Goal: Information Seeking & Learning: Learn about a topic

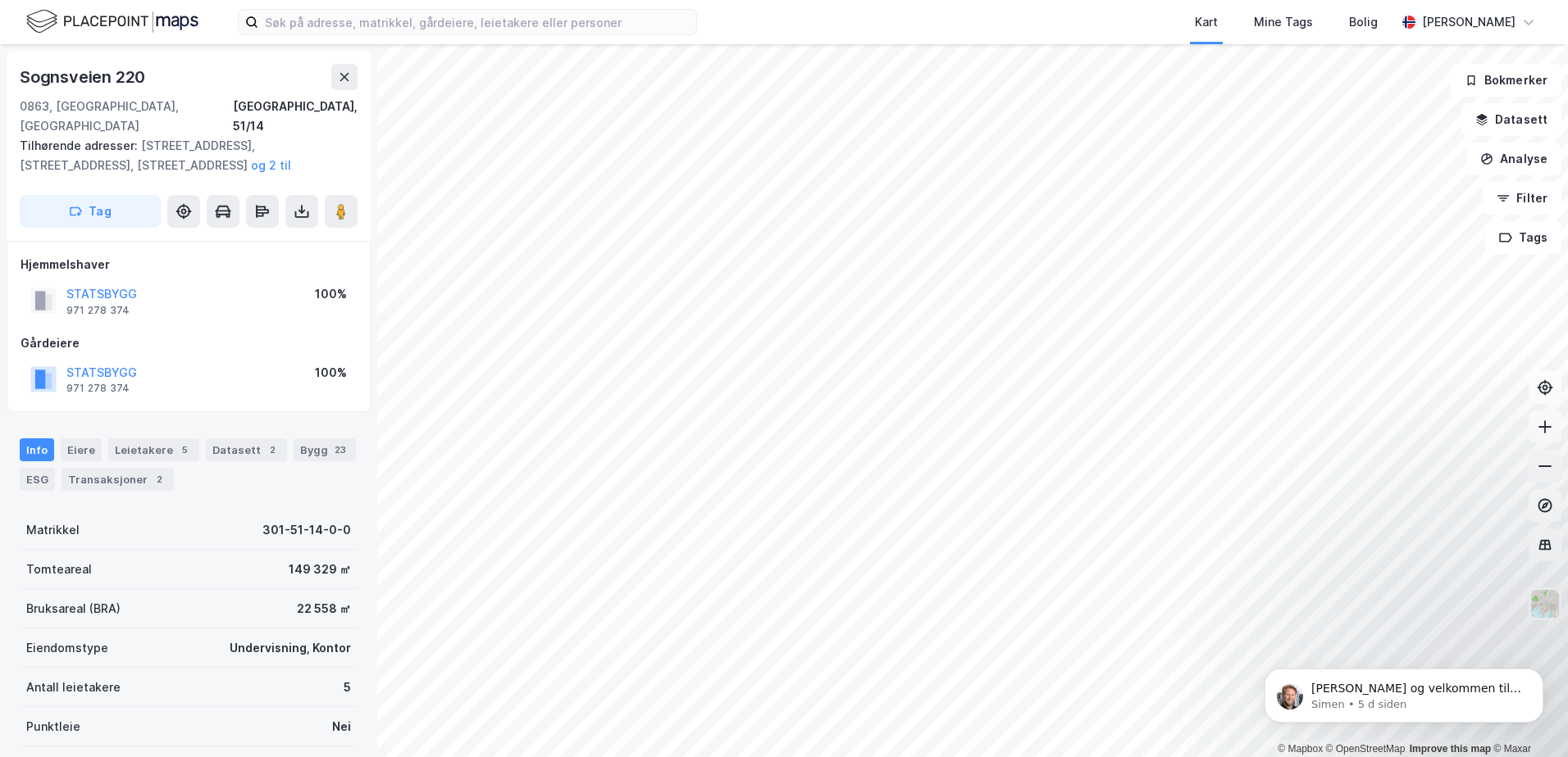
click at [1536, 459] on button at bounding box center [1545, 467] width 33 height 33
click at [1543, 470] on icon at bounding box center [1545, 467] width 17 height 17
click at [1542, 431] on icon at bounding box center [1545, 427] width 17 height 17
click at [1540, 433] on icon at bounding box center [1545, 427] width 17 height 17
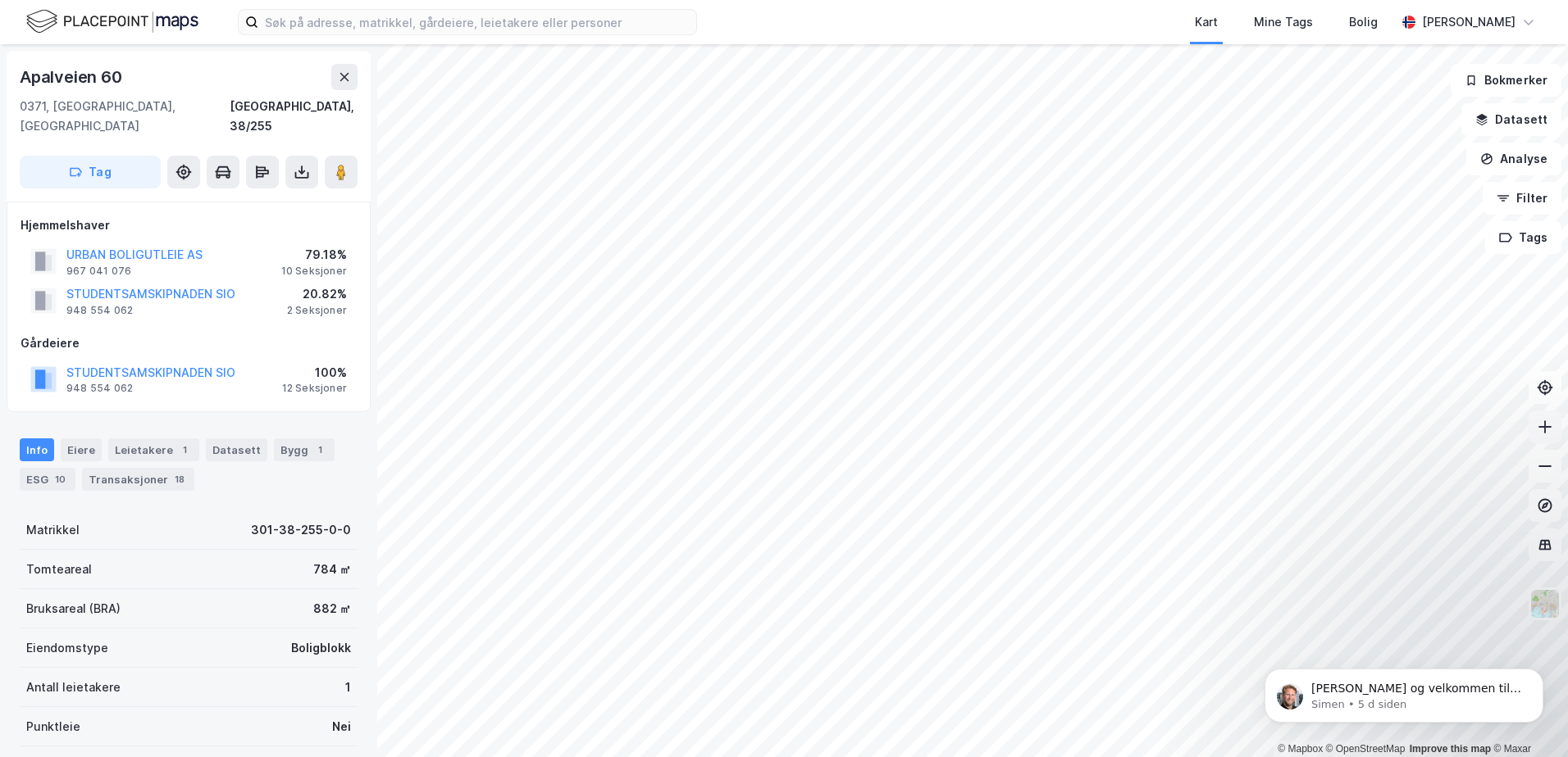
click at [1534, 429] on button at bounding box center [1545, 427] width 33 height 33
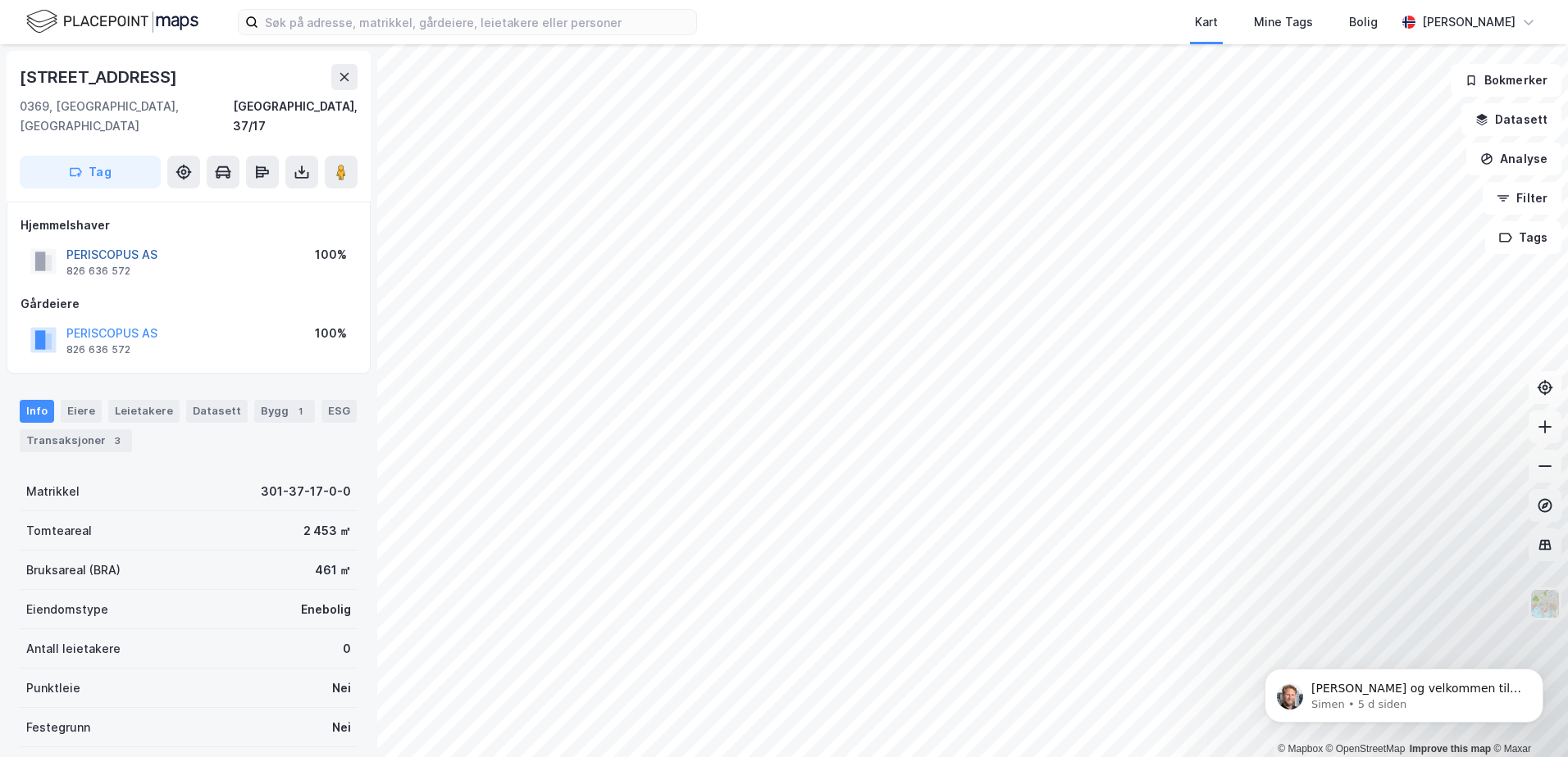
drag, startPoint x: 155, startPoint y: 239, endPoint x: 73, endPoint y: 234, distance: 82.2
click at [0, 0] on button "PERISCOPUS AS" at bounding box center [0, 0] width 0 height 0
